Goal: Transaction & Acquisition: Subscribe to service/newsletter

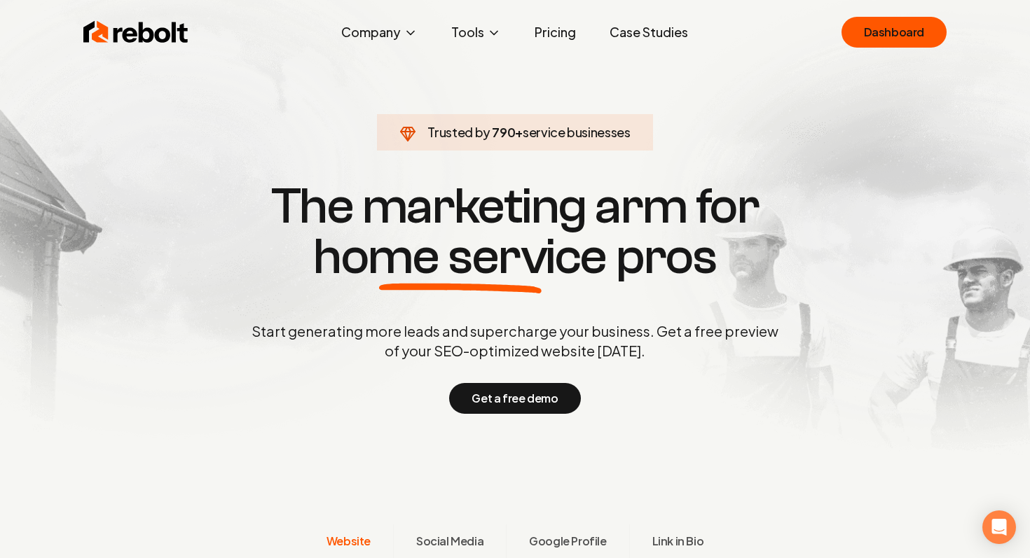
click at [549, 33] on link "Pricing" at bounding box center [555, 32] width 64 height 28
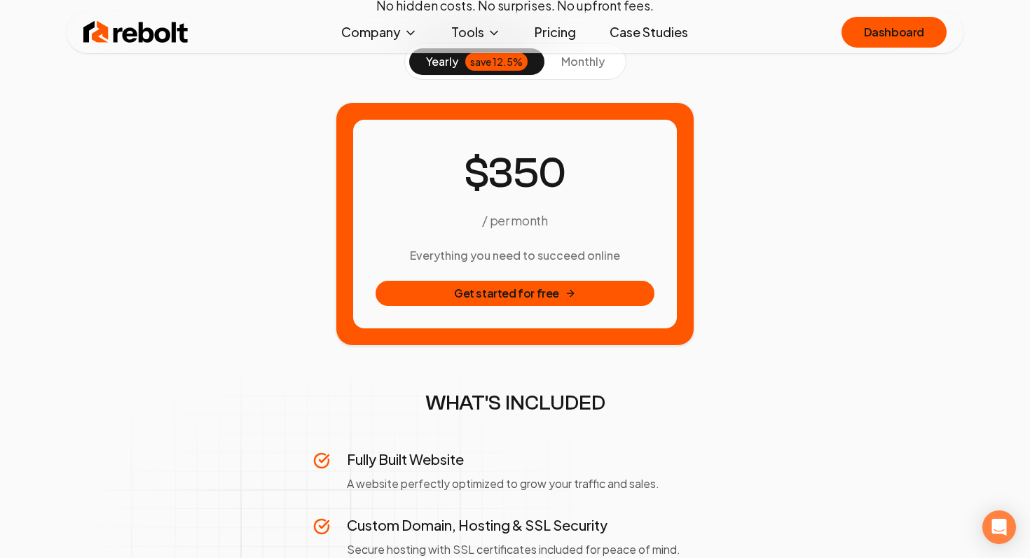
scroll to position [108, 0]
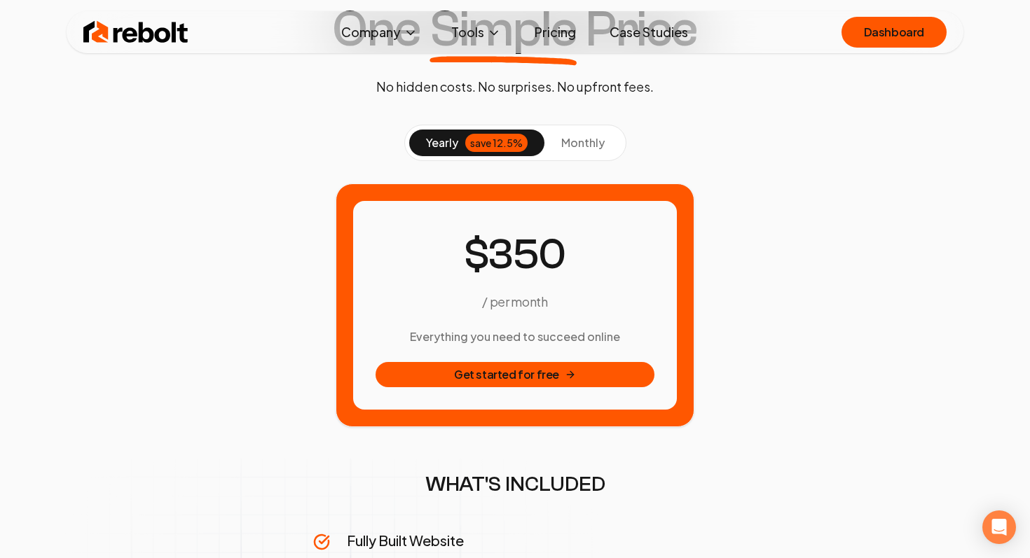
click at [575, 149] on span "monthly" at bounding box center [582, 142] width 43 height 15
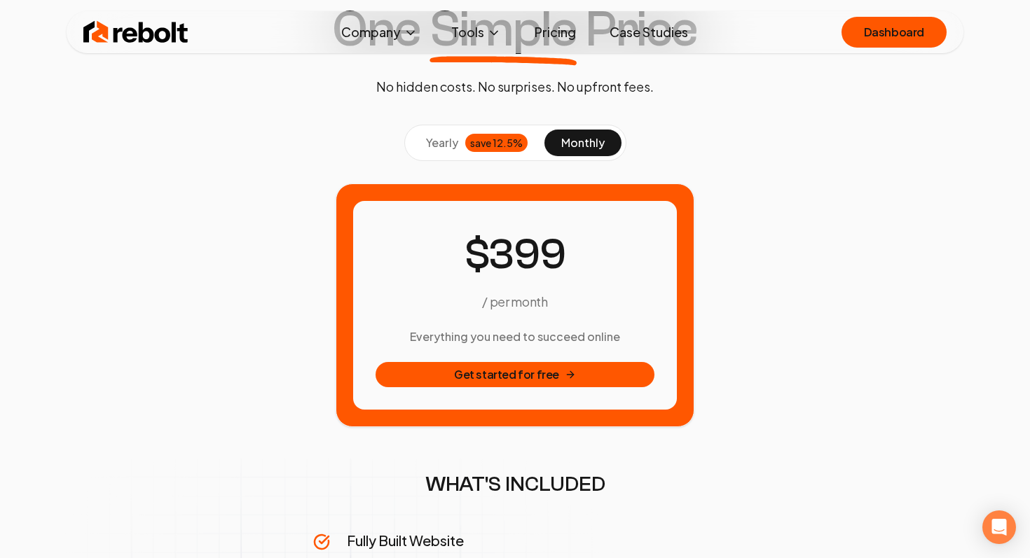
click at [454, 138] on span "yearly" at bounding box center [442, 143] width 32 height 17
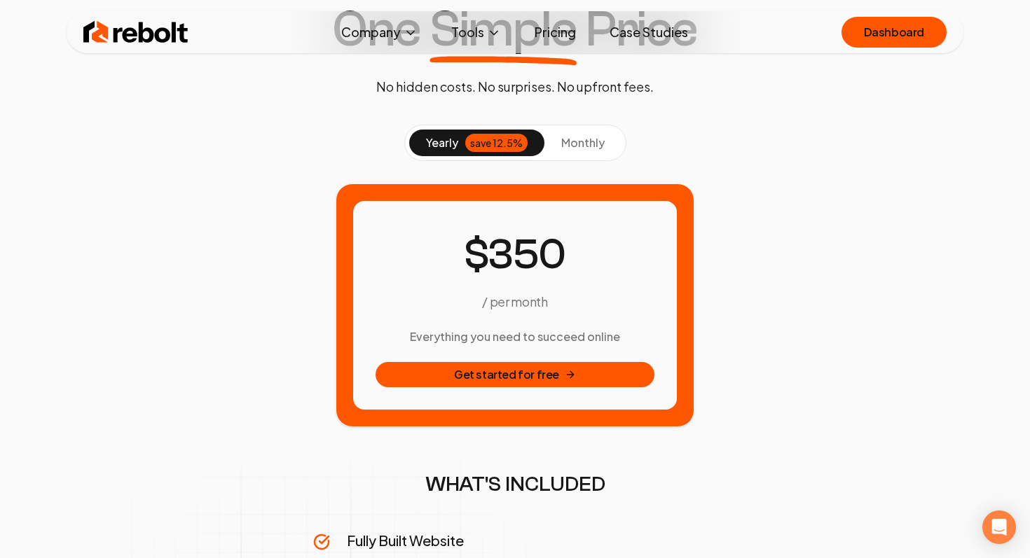
drag, startPoint x: 582, startPoint y: 256, endPoint x: 453, endPoint y: 256, distance: 128.9
click at [453, 256] on div "/ per month" at bounding box center [515, 268] width 279 height 88
click at [578, 149] on span "monthly" at bounding box center [582, 142] width 43 height 15
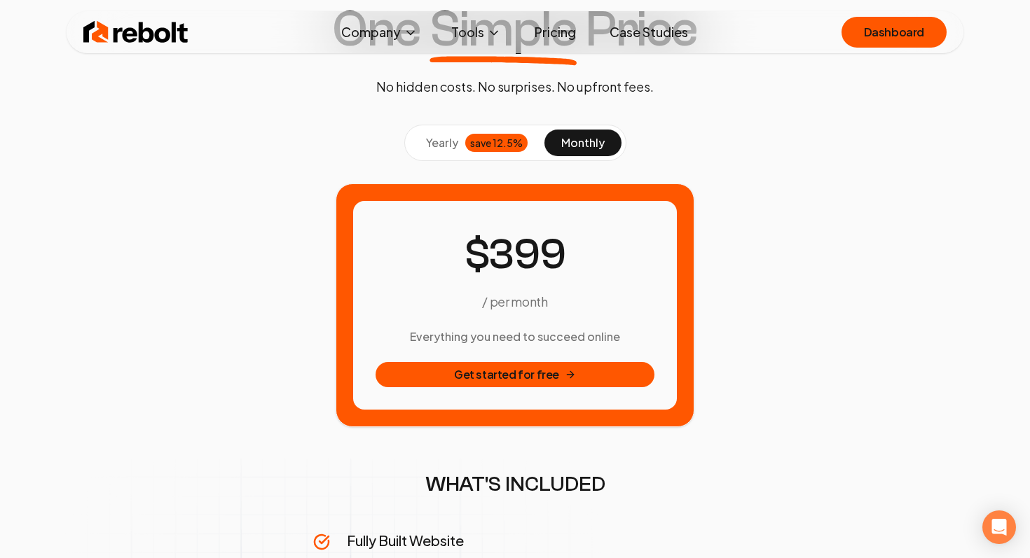
drag, startPoint x: 562, startPoint y: 261, endPoint x: 453, endPoint y: 259, distance: 108.6
click at [453, 260] on div "/ per month" at bounding box center [515, 268] width 279 height 88
